Goal: Information Seeking & Learning: Find specific fact

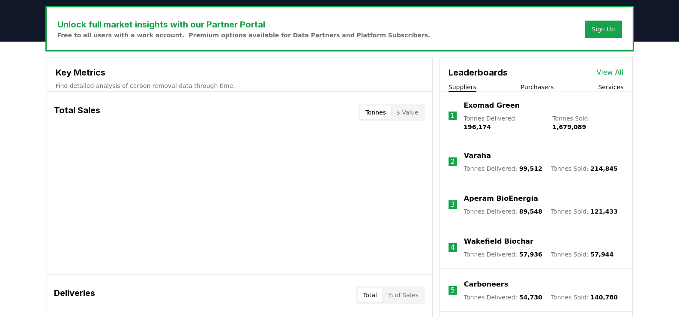
scroll to position [257, 0]
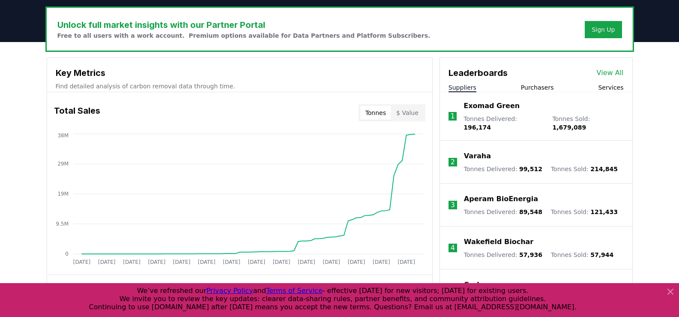
click at [408, 110] on button "$ Value" at bounding box center [407, 113] width 33 height 14
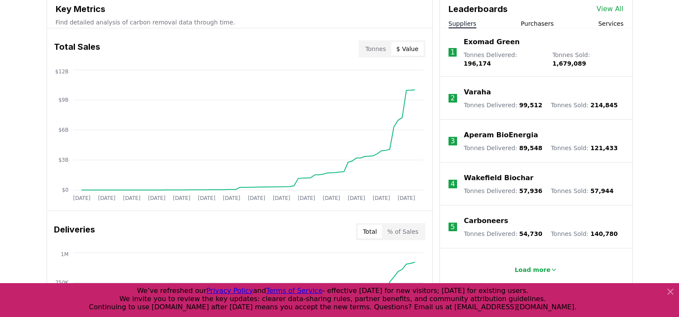
scroll to position [343, 0]
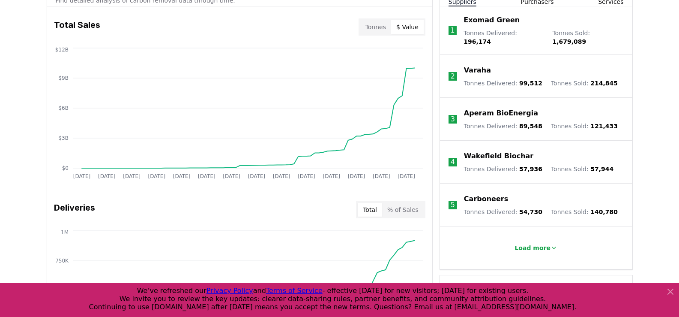
click at [536, 246] on p "Load more" at bounding box center [533, 247] width 36 height 9
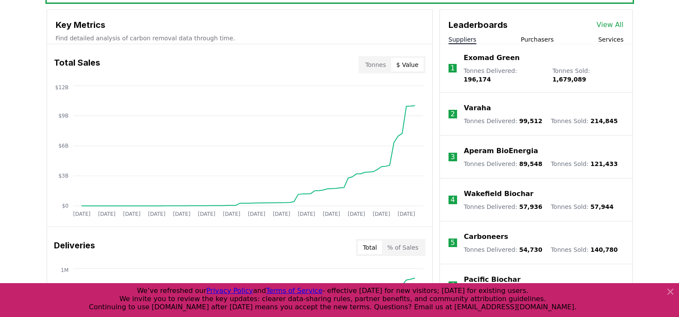
scroll to position [257, 0]
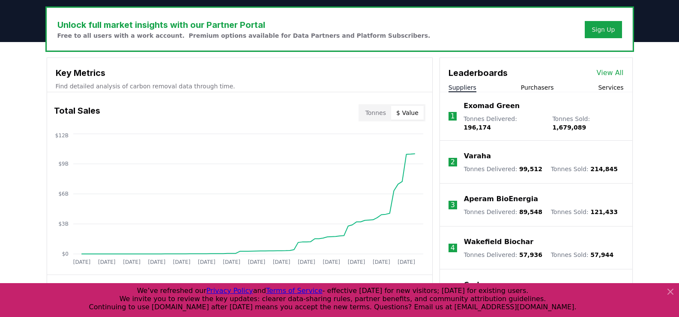
click at [546, 87] on button "Purchasers" at bounding box center [537, 87] width 33 height 9
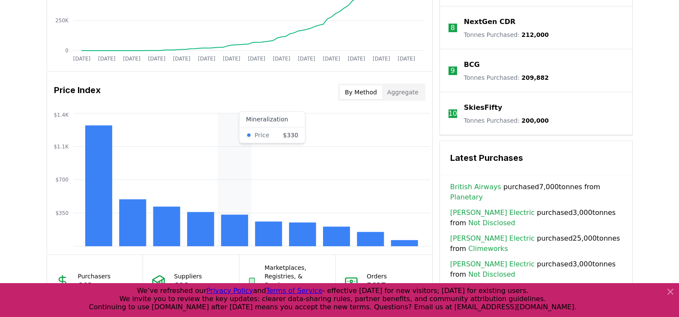
scroll to position [686, 0]
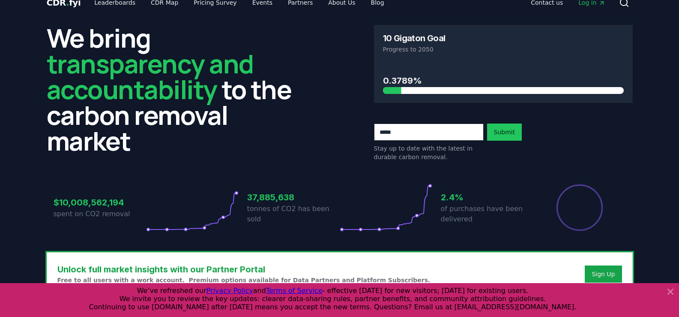
scroll to position [0, 0]
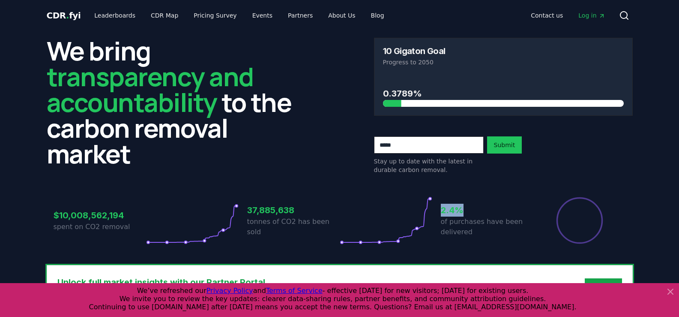
drag, startPoint x: 443, startPoint y: 210, endPoint x: 462, endPoint y: 208, distance: 18.9
click at [462, 208] on h3 "2.4%" at bounding box center [487, 210] width 93 height 13
click at [462, 210] on h3 "2.4%" at bounding box center [487, 210] width 93 height 13
click at [628, 12] on icon at bounding box center [624, 15] width 10 height 10
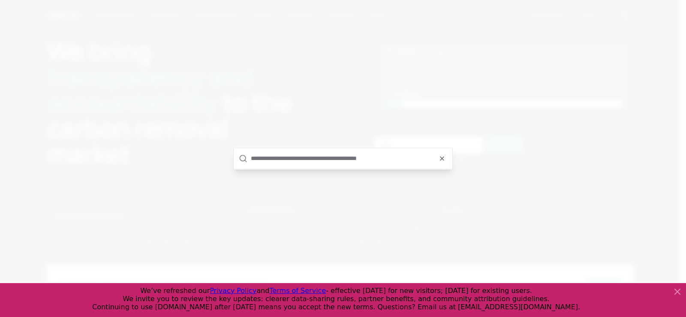
click at [306, 164] on input "text" at bounding box center [349, 158] width 196 height 21
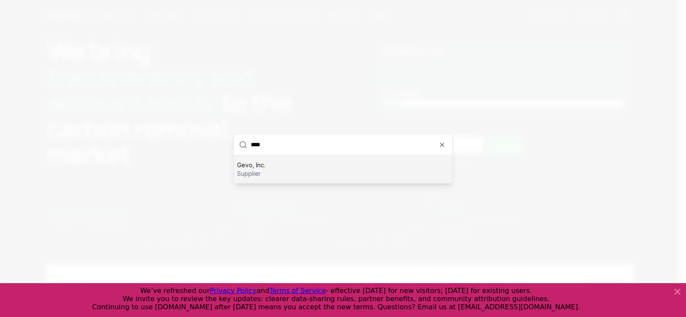
type input "****"
click at [261, 167] on p "Gevo, Inc." at bounding box center [251, 164] width 28 height 9
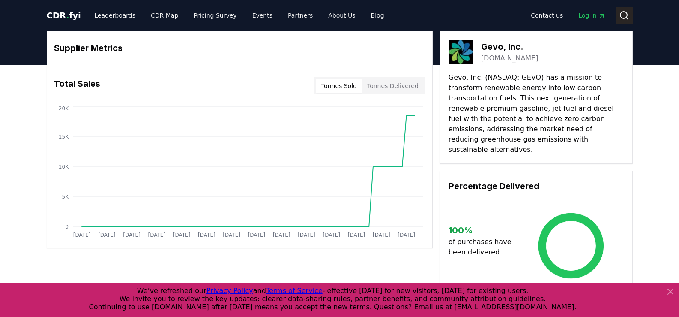
click at [626, 12] on icon at bounding box center [624, 15] width 10 height 10
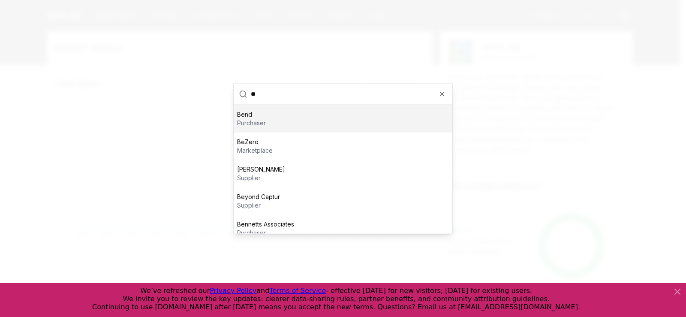
type input "*"
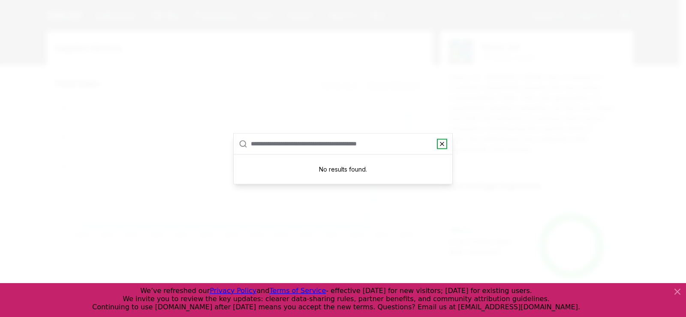
click at [440, 144] on icon "button" at bounding box center [441, 143] width 7 height 7
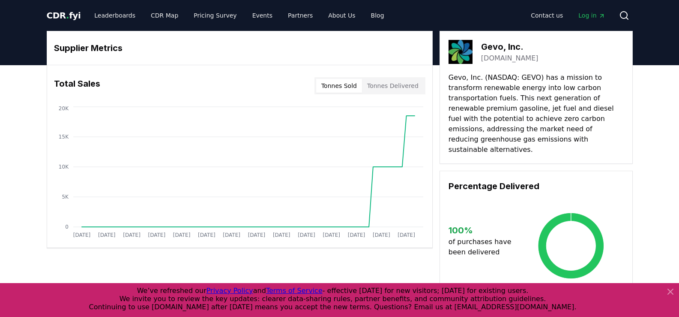
click at [70, 18] on span "CDR . fyi" at bounding box center [64, 15] width 34 height 10
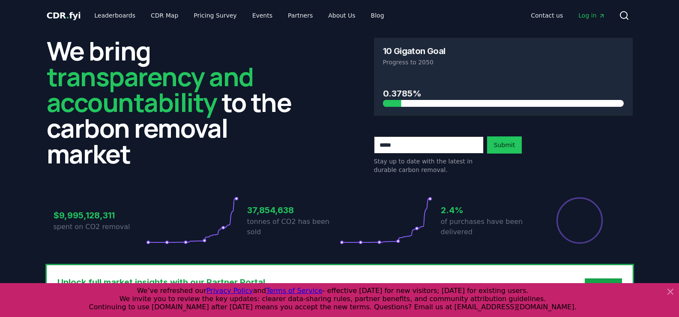
scroll to position [686, 0]
